Goal: Task Accomplishment & Management: Use online tool/utility

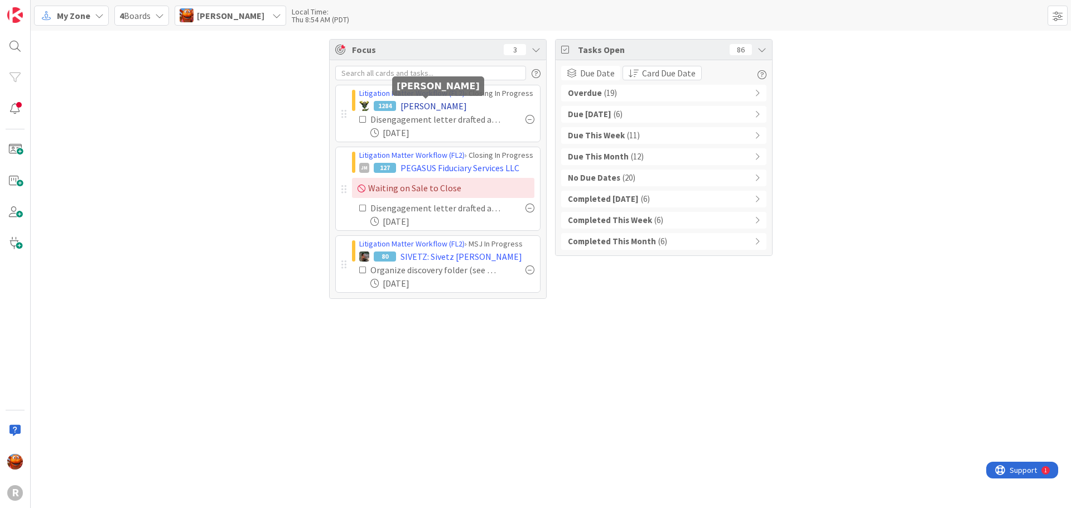
click at [421, 108] on span "[PERSON_NAME]" at bounding box center [433, 105] width 66 height 13
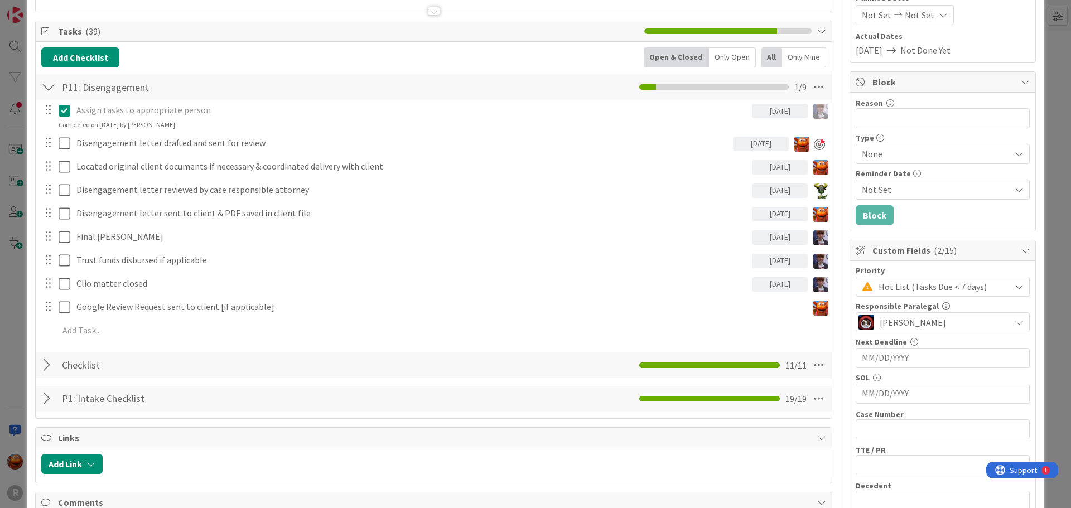
scroll to position [390, 0]
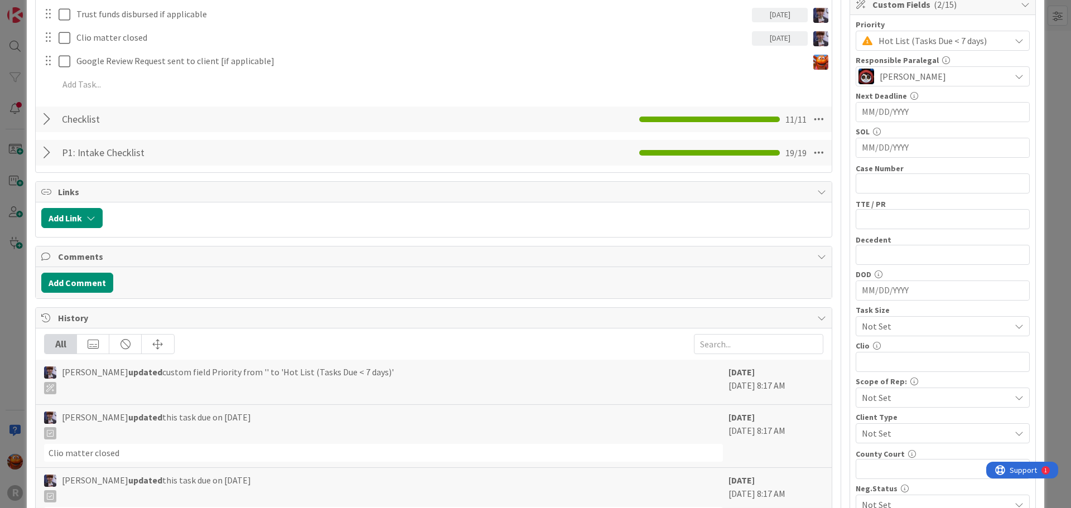
click at [46, 123] on div at bounding box center [48, 119] width 14 height 20
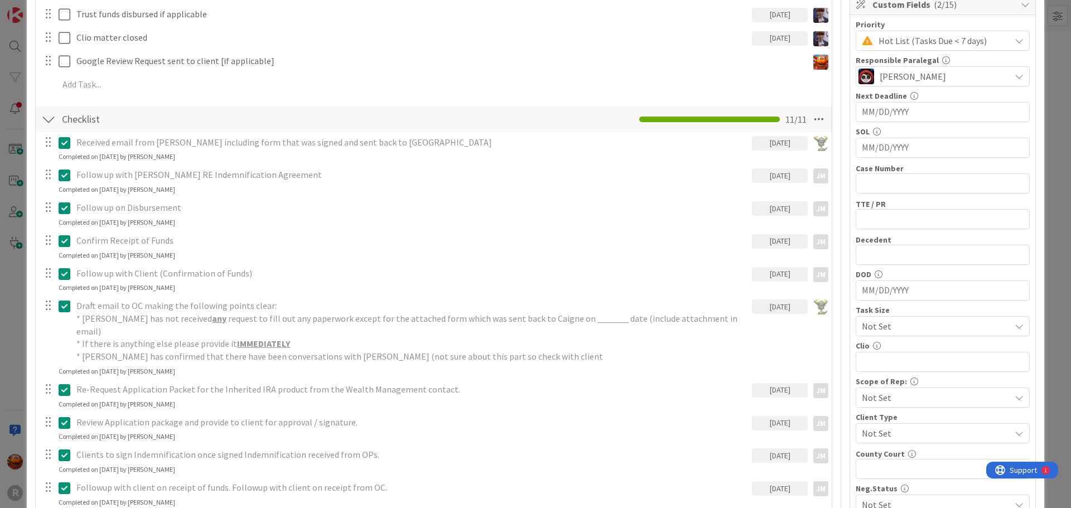
scroll to position [0, 0]
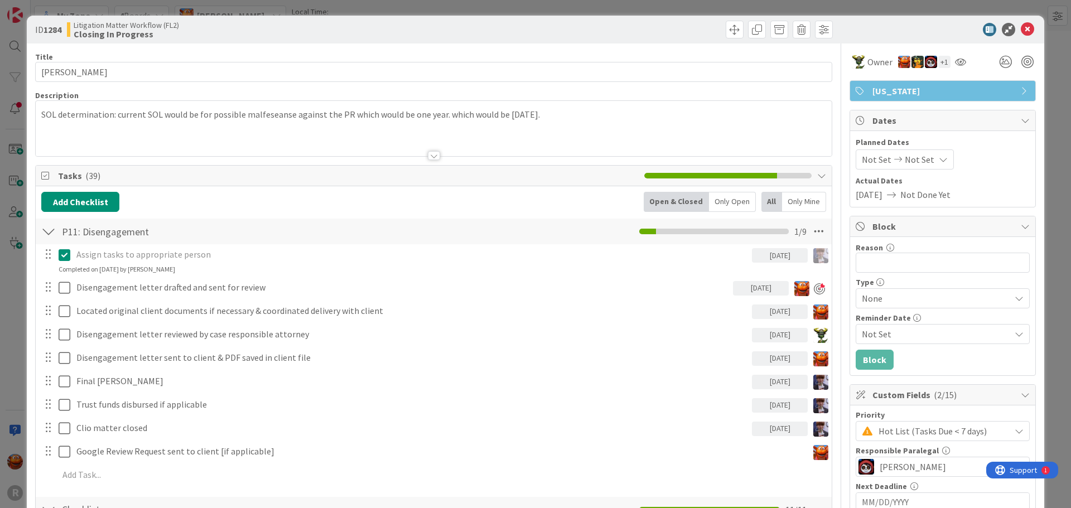
click at [7, 211] on div "ID 1284 Litigation Matter Workflow (FL2) Closing In Progress Title 11 / 128 [PE…" at bounding box center [535, 254] width 1071 height 508
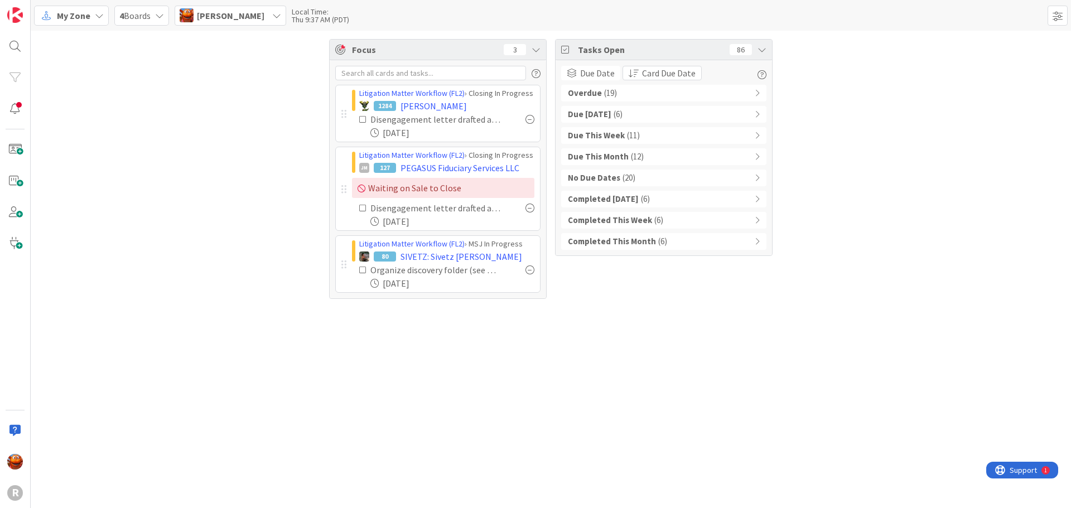
click at [595, 90] on b "Overdue" at bounding box center [585, 93] width 34 height 13
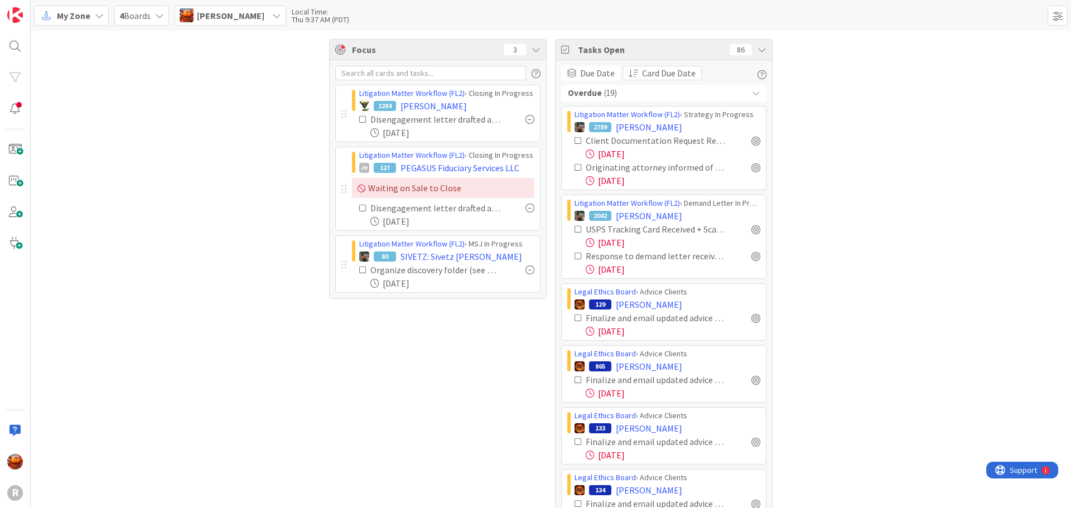
click at [595, 90] on div "Overdue ( 19 )" at bounding box center [663, 93] width 205 height 17
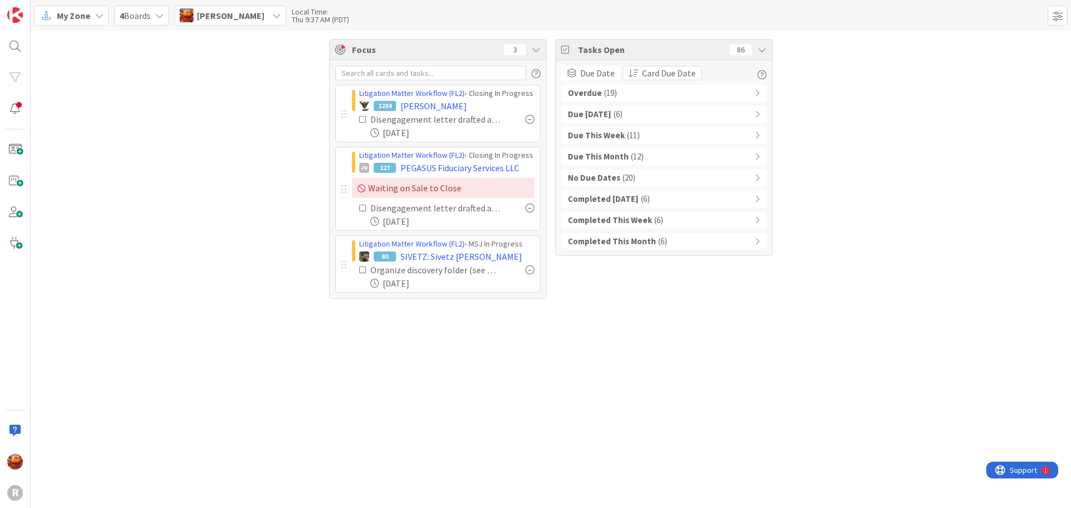
click at [664, 98] on div "Overdue ( 19 )" at bounding box center [663, 93] width 205 height 17
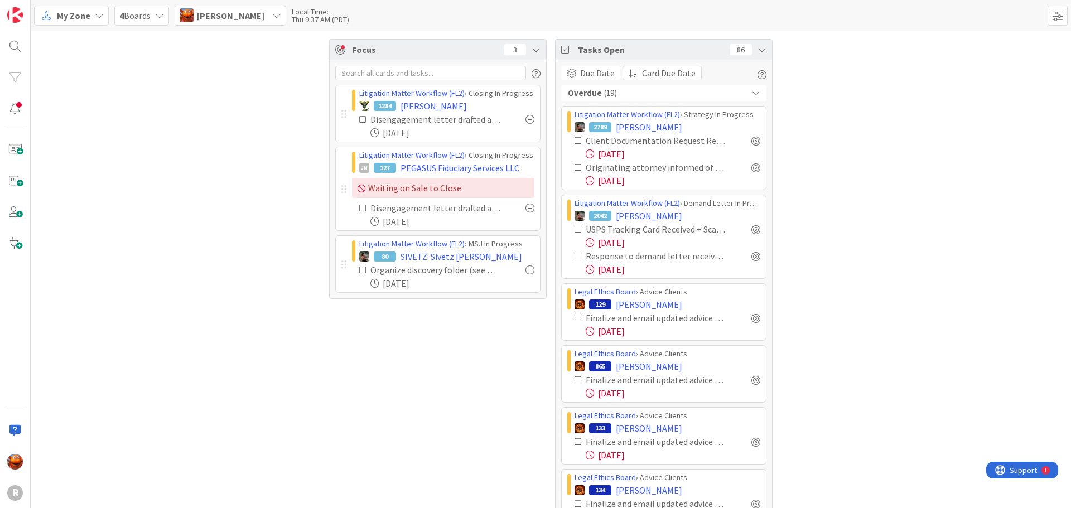
click at [241, 15] on span "[PERSON_NAME]" at bounding box center [230, 15] width 67 height 13
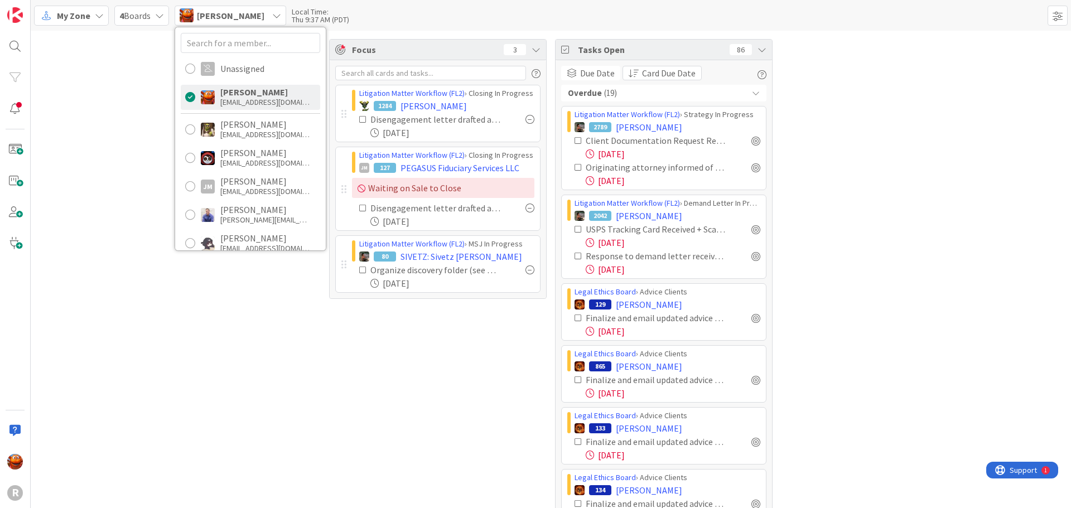
click at [83, 14] on span "My Zone" at bounding box center [73, 15] width 33 height 13
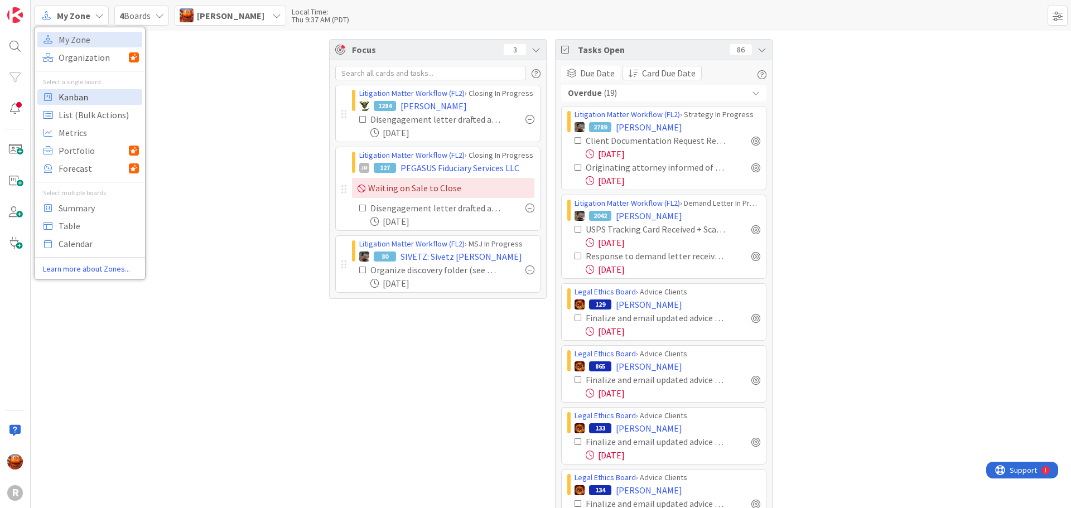
click at [93, 91] on span "Kanban" at bounding box center [99, 97] width 80 height 17
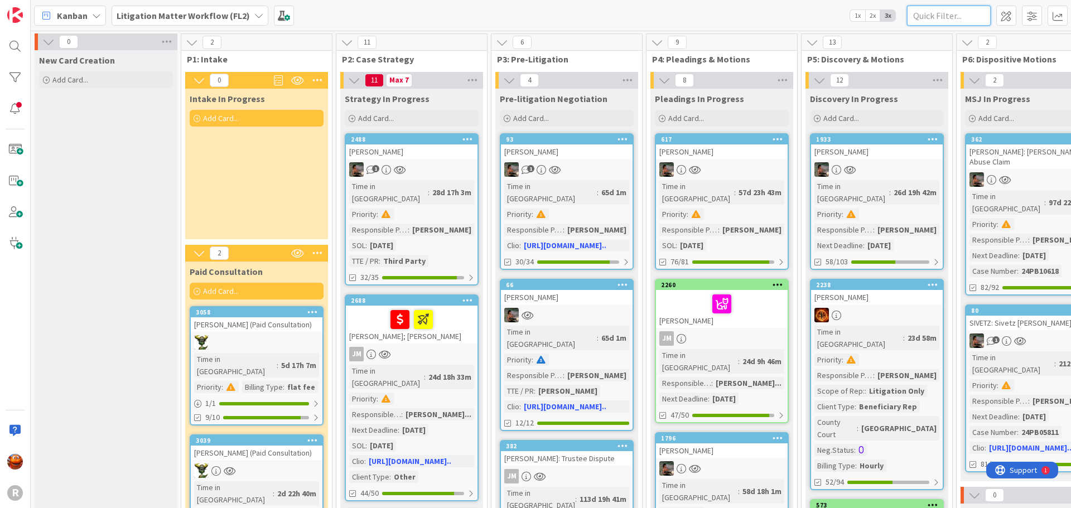
click at [922, 12] on input "text" at bounding box center [949, 16] width 84 height 20
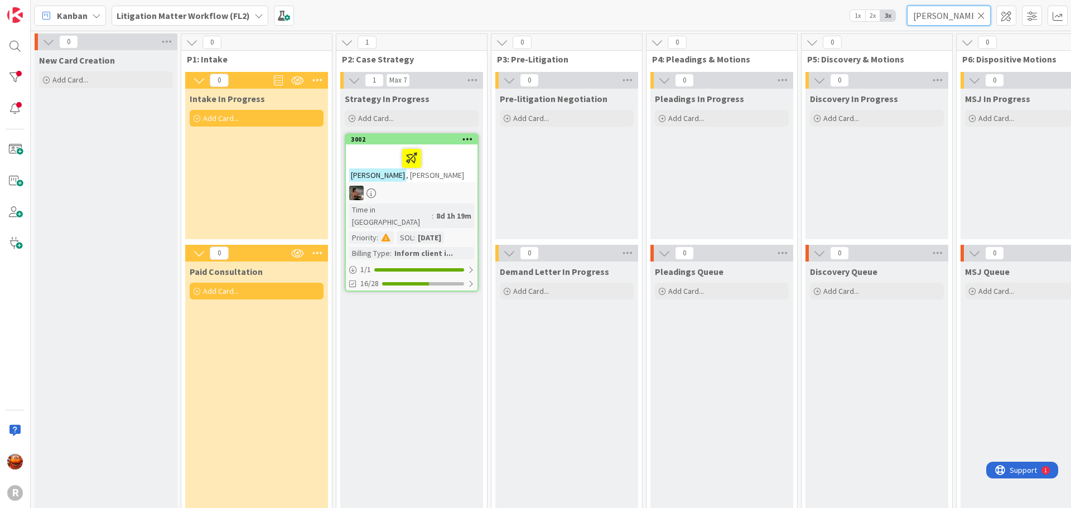
type input "[PERSON_NAME]"
click at [443, 187] on div at bounding box center [412, 193] width 132 height 14
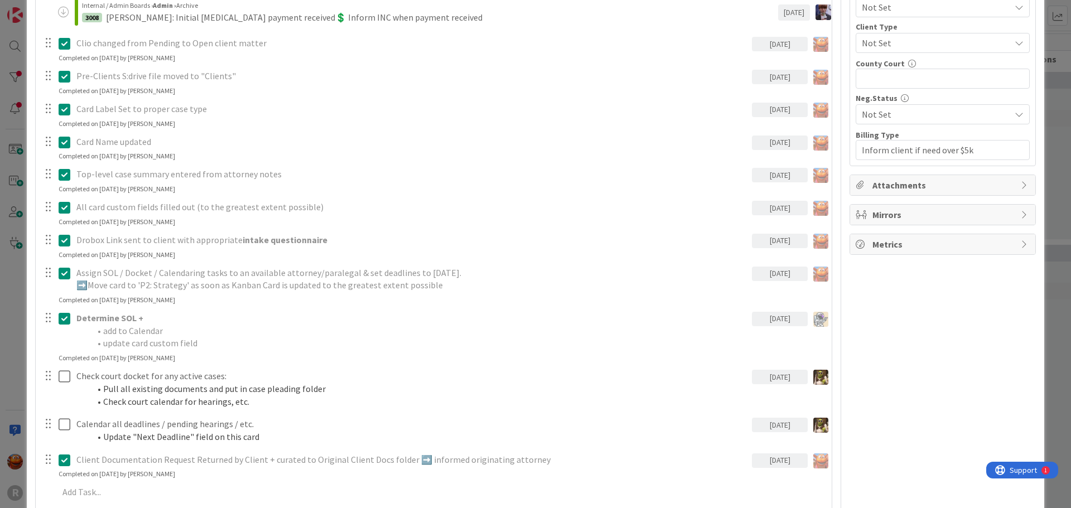
scroll to position [279, 0]
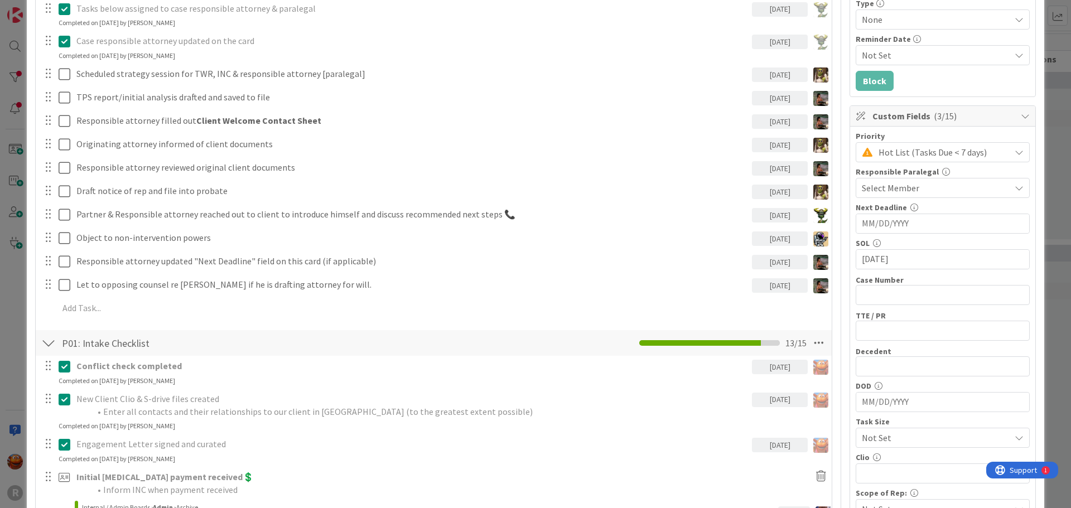
click at [894, 192] on span "Select Member" at bounding box center [890, 187] width 57 height 13
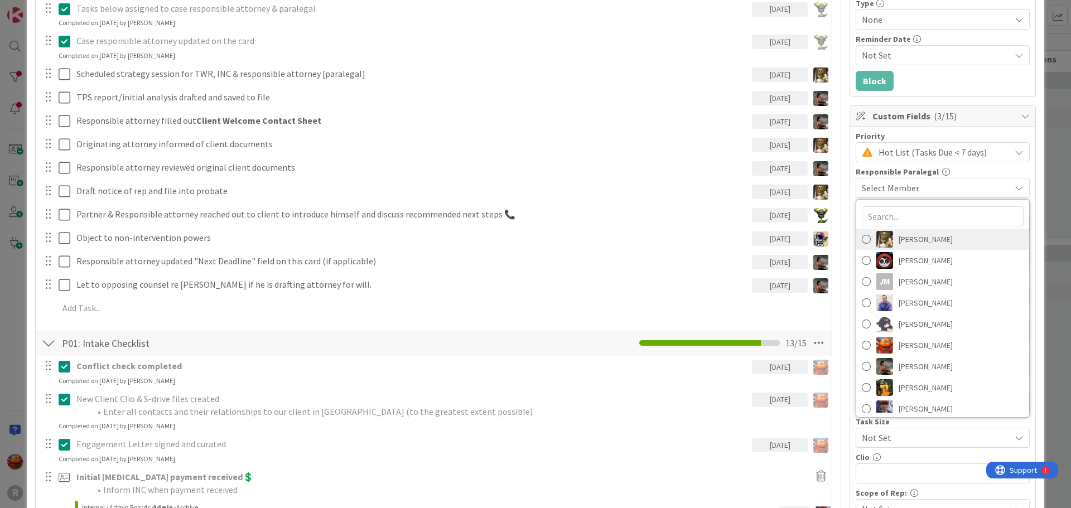
click at [878, 238] on img at bounding box center [884, 239] width 17 height 17
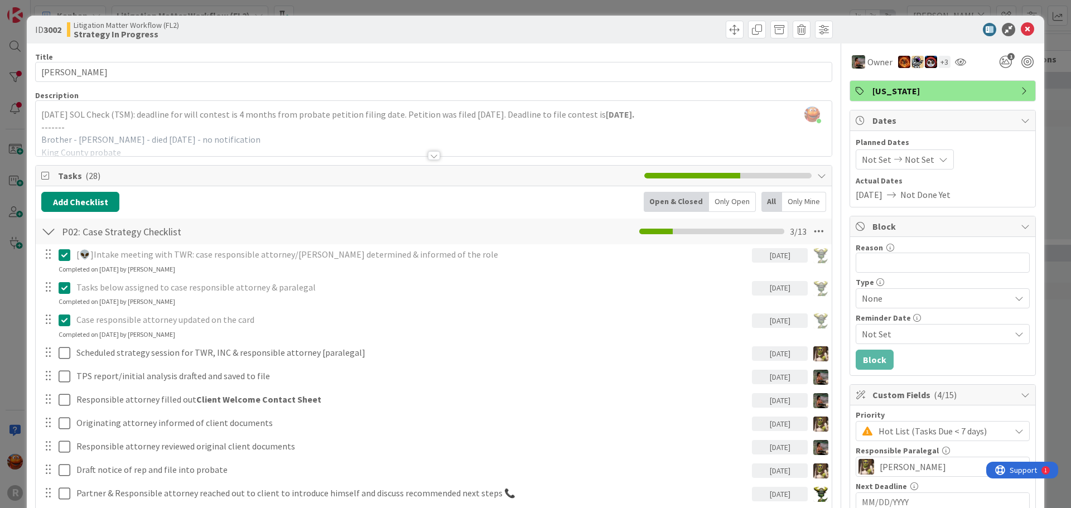
scroll to position [112, 0]
